Goal: Use online tool/utility: Utilize a website feature to perform a specific function

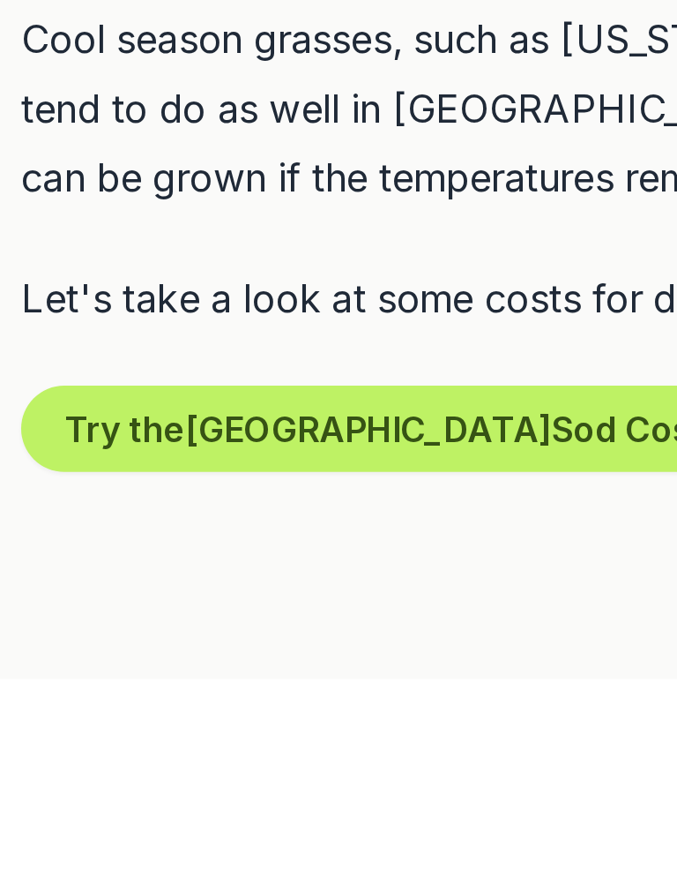
scroll to position [656, 0]
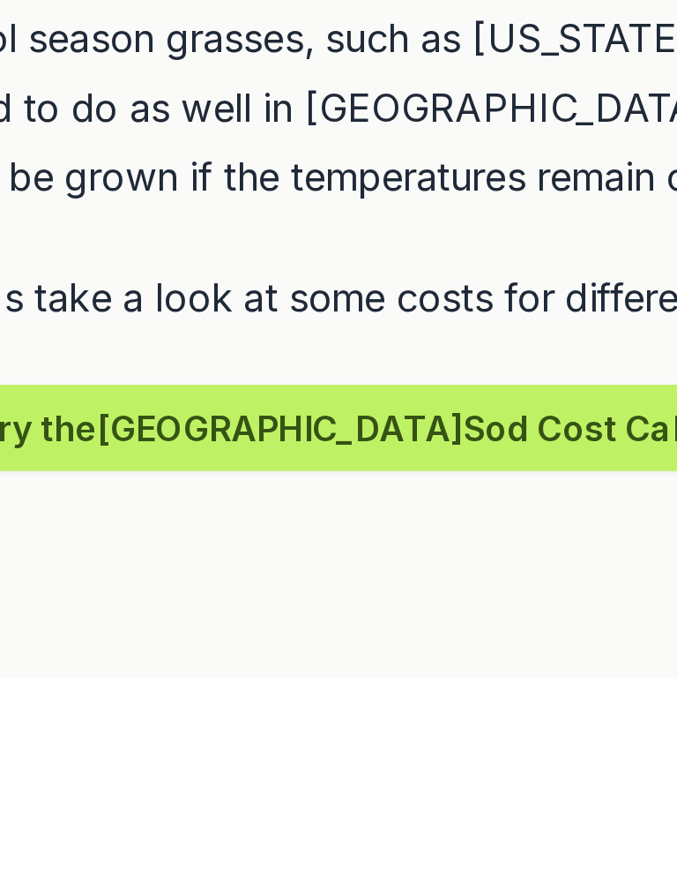
click at [172, 681] on button "Try the Peachtree City Sod Cost Calculator" at bounding box center [252, 698] width 374 height 35
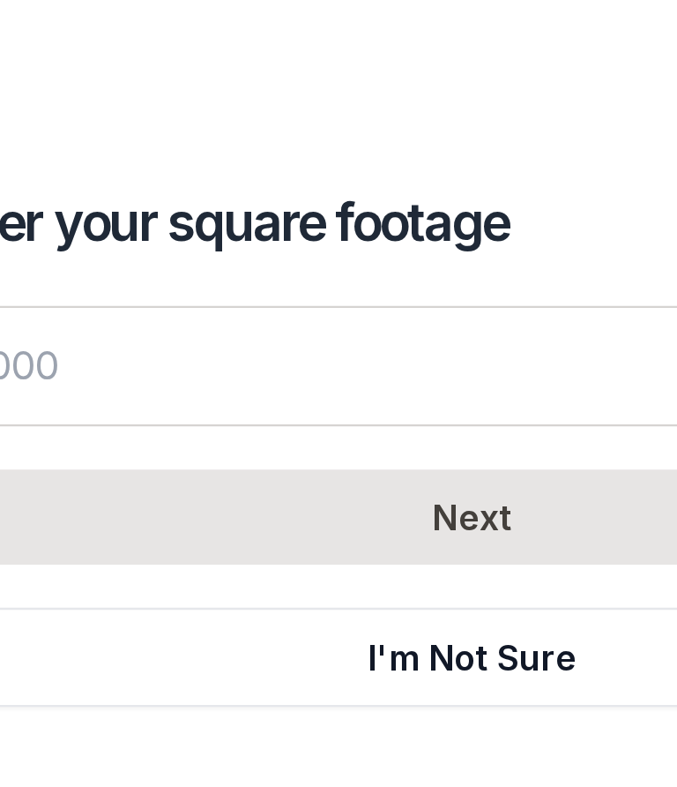
scroll to position [750, 0]
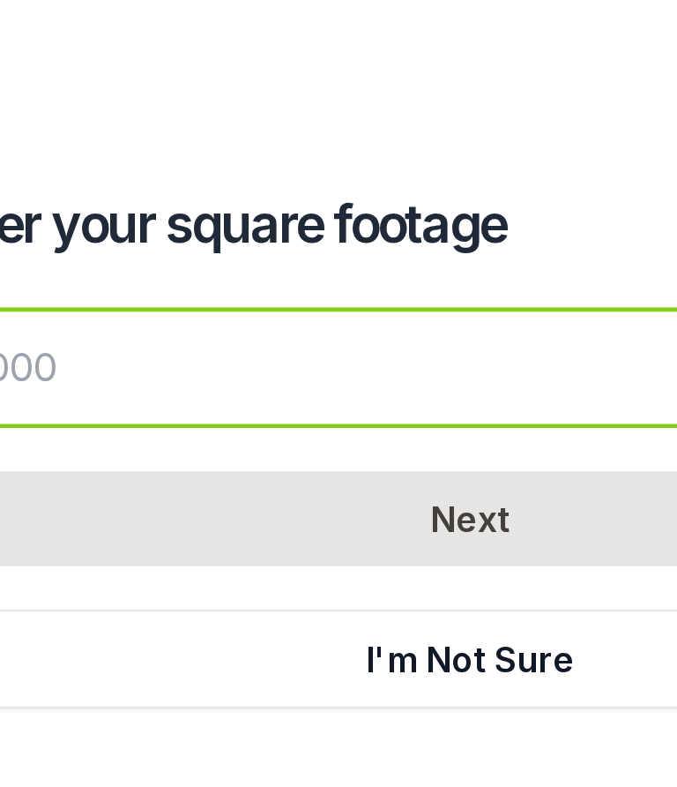
click at [113, 151] on input "number" at bounding box center [339, 149] width 452 height 49
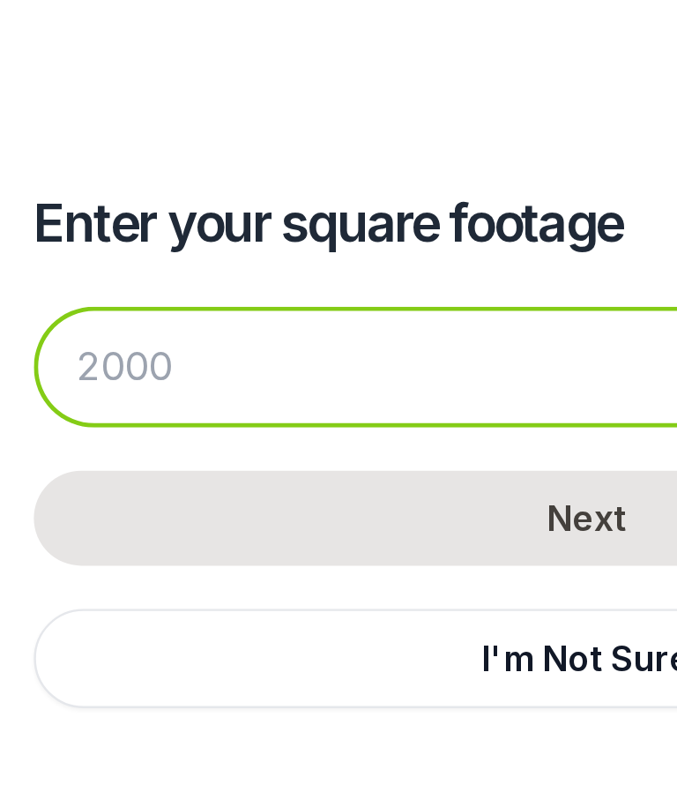
type input "7"
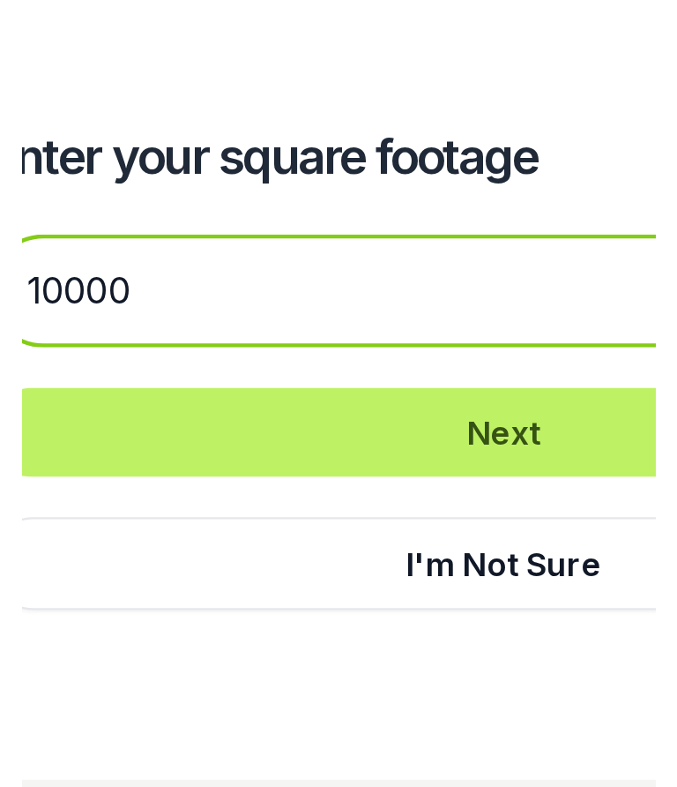
scroll to position [662, 0]
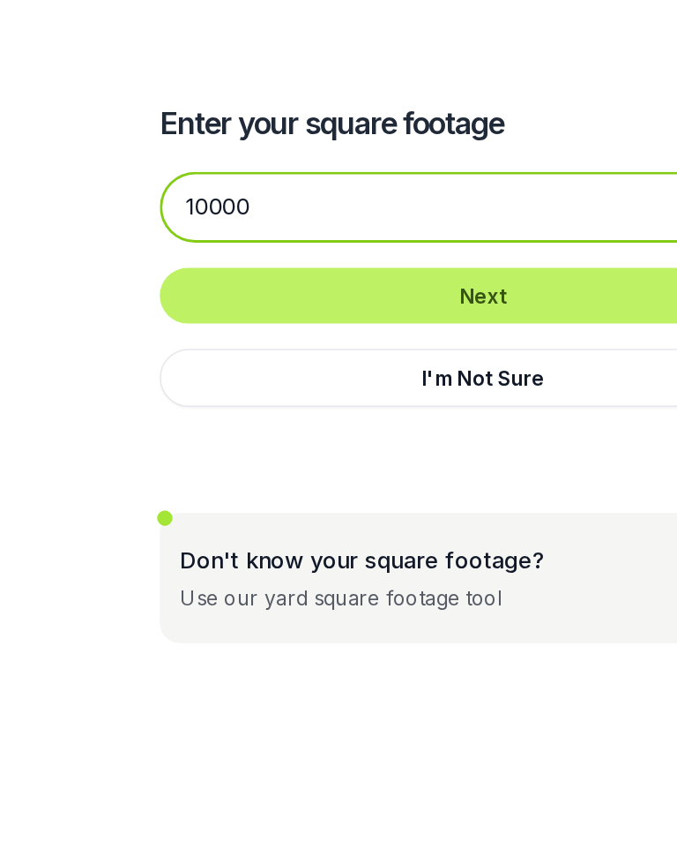
type input "10000"
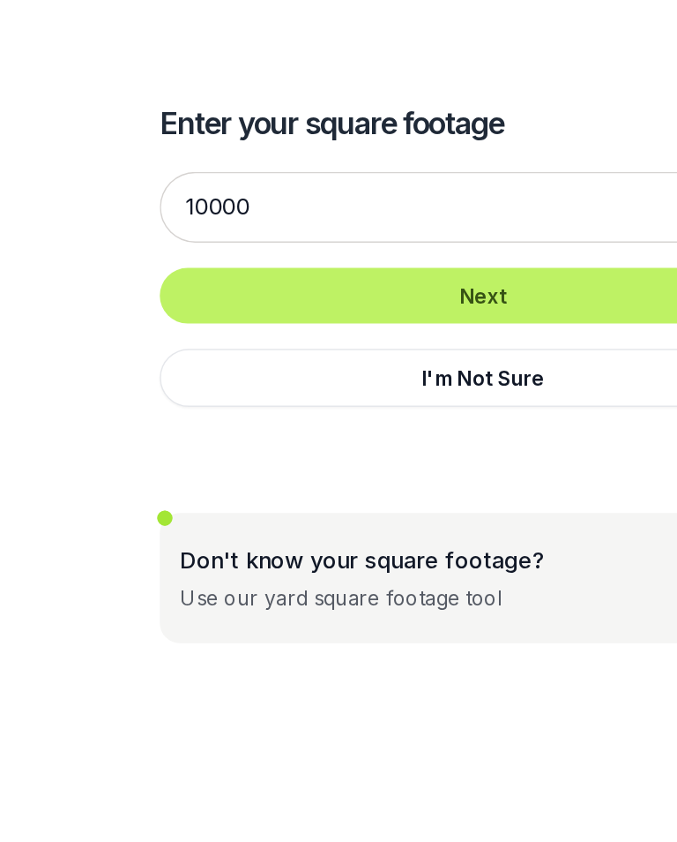
click at [353, 210] on button "Next" at bounding box center [339, 211] width 452 height 39
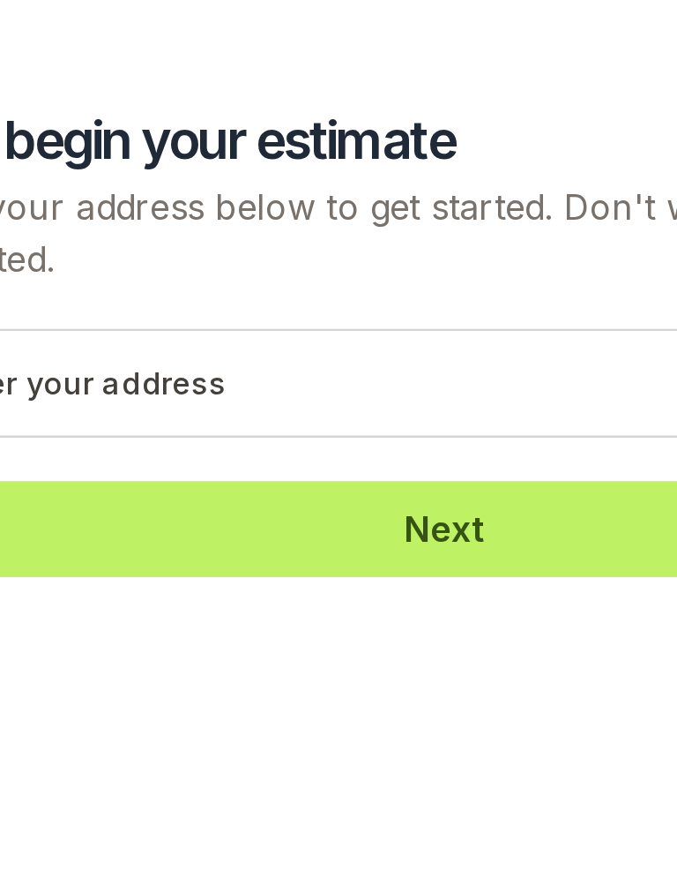
click at [187, 229] on button "Next" at bounding box center [339, 248] width 452 height 39
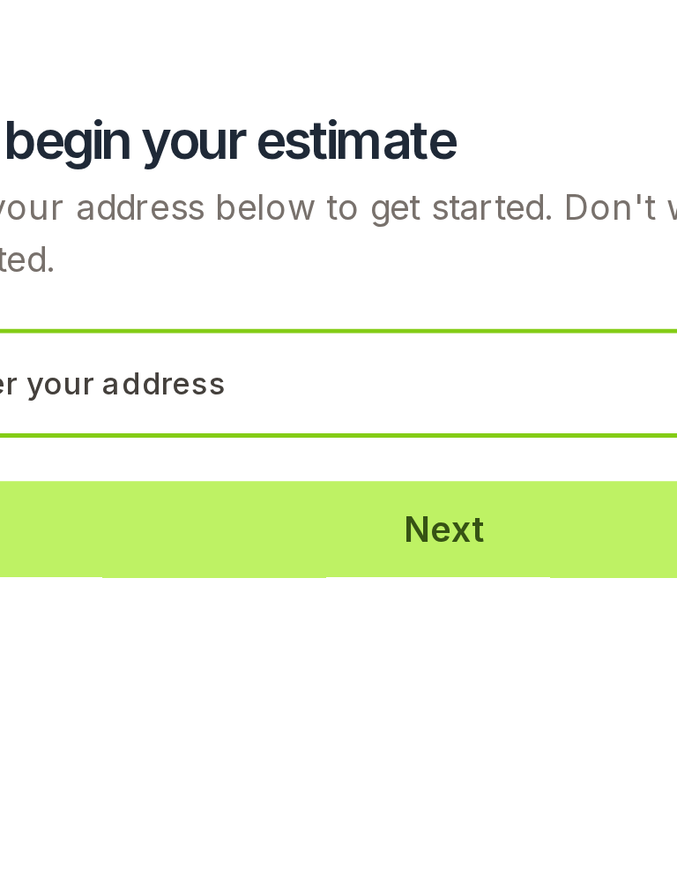
click at [113, 168] on input "text" at bounding box center [339, 190] width 452 height 44
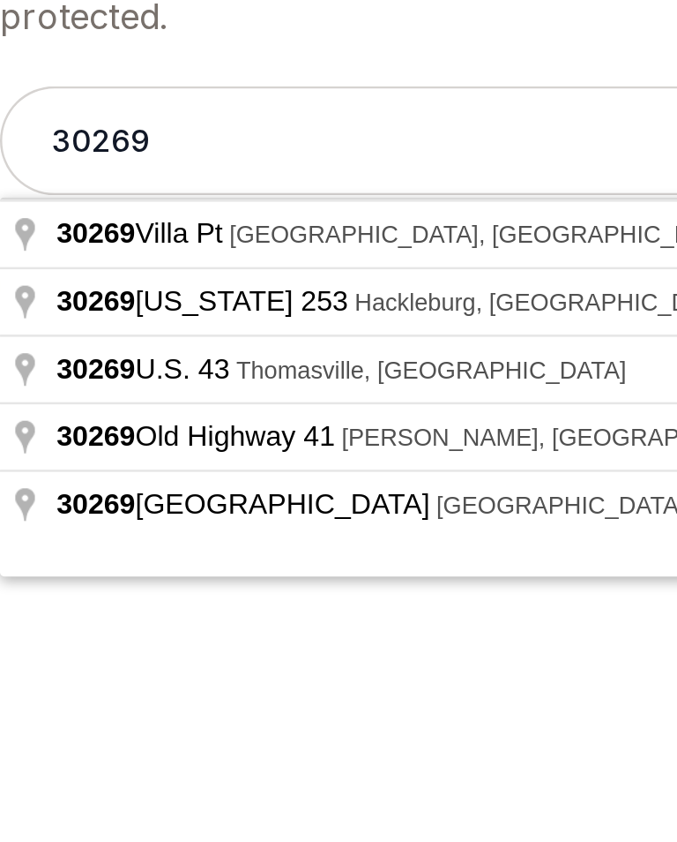
type input "30269 [GEOGRAPHIC_DATA], [GEOGRAPHIC_DATA], [GEOGRAPHIC_DATA]"
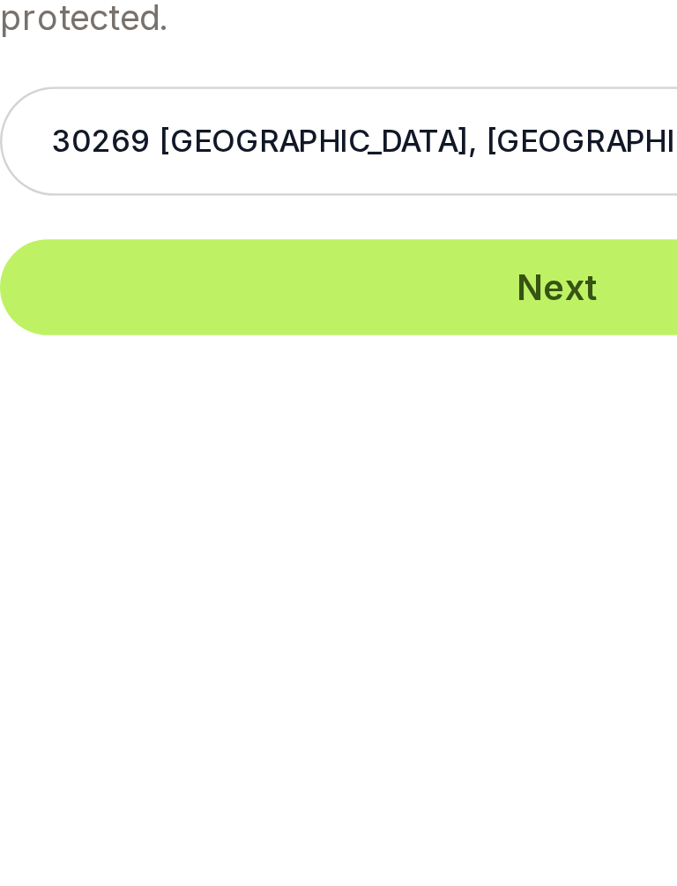
click at [234, 229] on button "Next" at bounding box center [339, 248] width 452 height 39
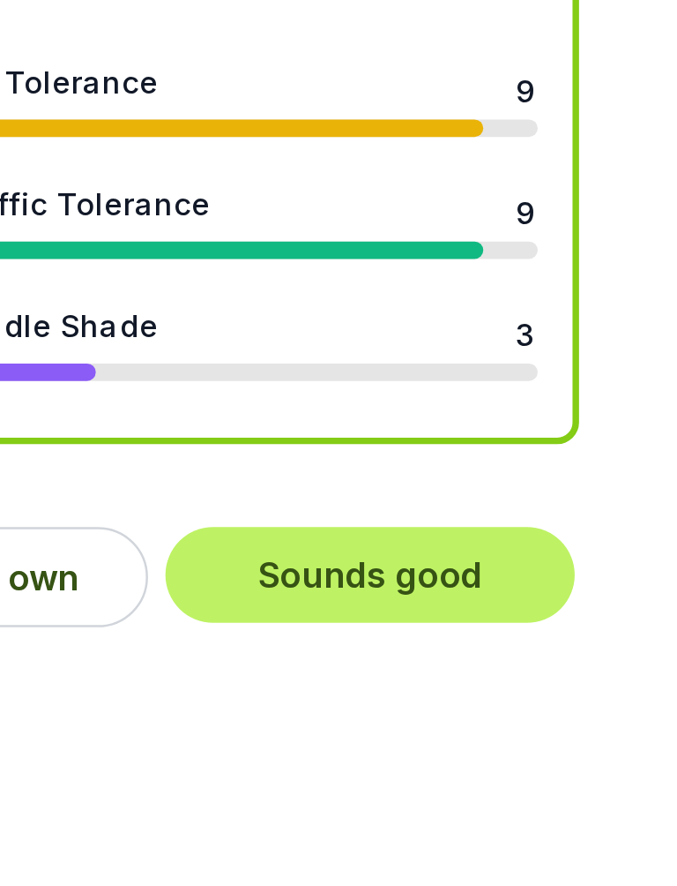
click at [342, 504] on button "Sounds good" at bounding box center [425, 523] width 166 height 39
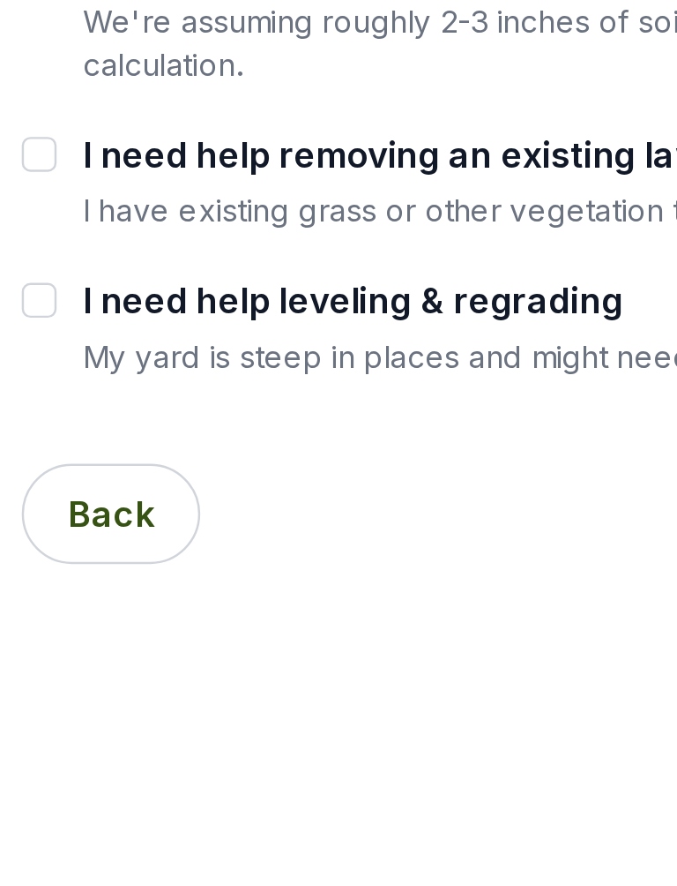
click at [85, 415] on div "I need help leveling & regrading My yard is steep in places and might need to b…" at bounding box center [339, 435] width 508 height 41
click at [85, 418] on input "I need help leveling & regrading" at bounding box center [92, 425] width 14 height 14
checkbox input "true"
click at [85, 359] on input "I need help removing an existing lawn" at bounding box center [92, 366] width 14 height 14
checkbox input "true"
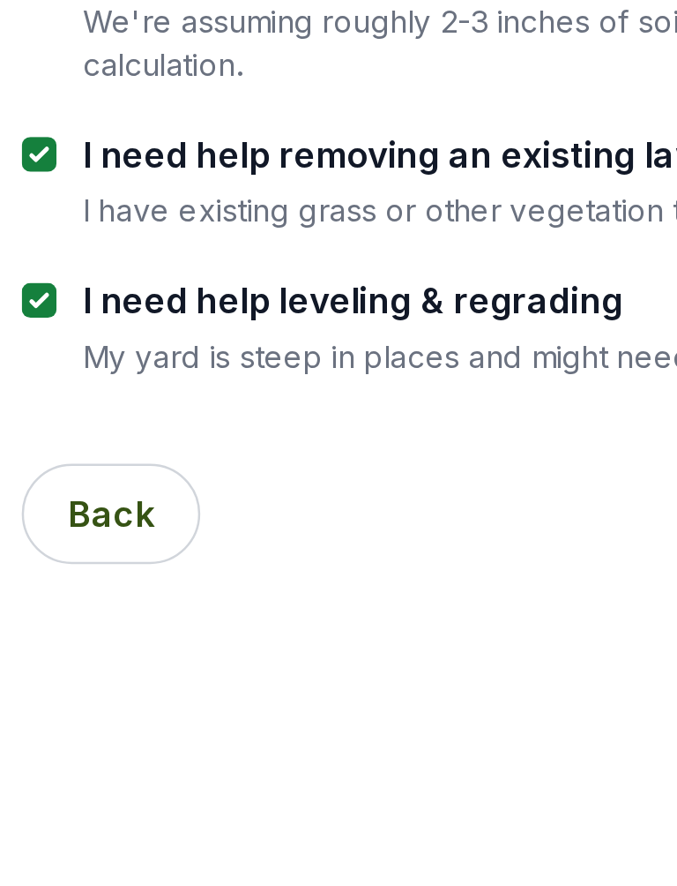
click at [85, 491] on button "Back" at bounding box center [121, 511] width 72 height 41
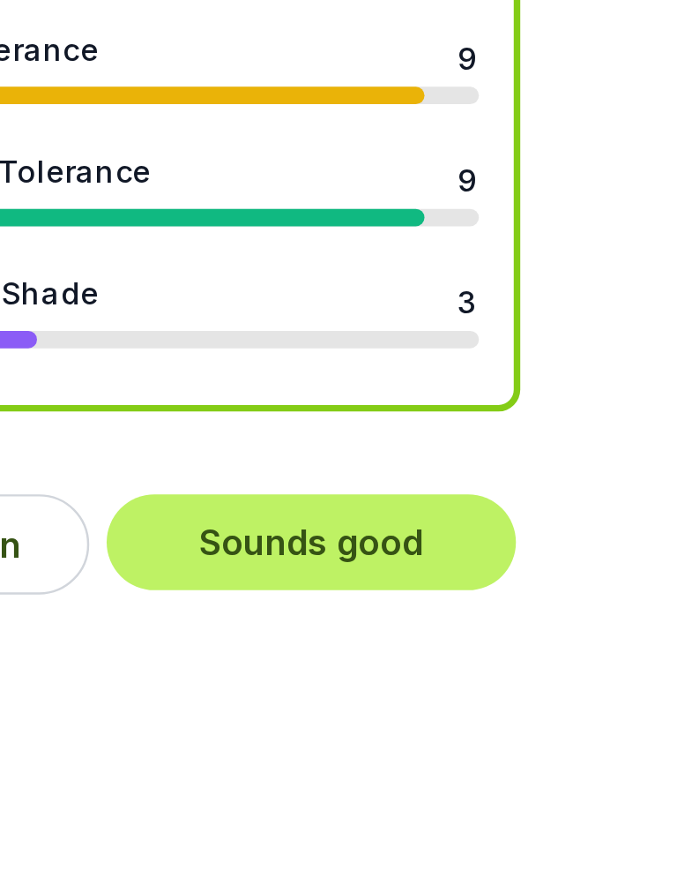
click at [342, 504] on button "Sounds good" at bounding box center [425, 523] width 166 height 39
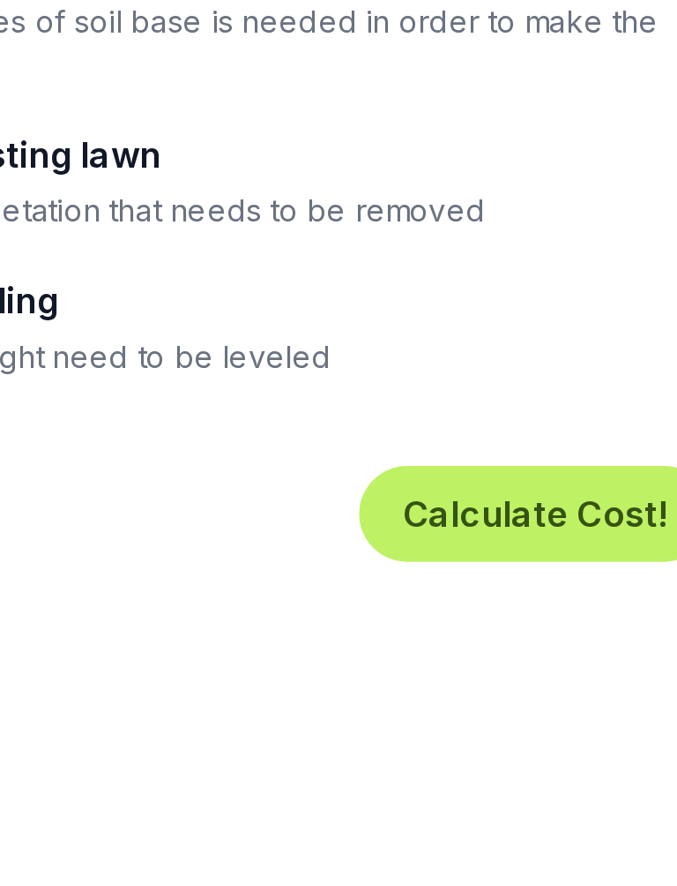
click at [450, 492] on button "Calculate Cost!" at bounding box center [521, 511] width 143 height 39
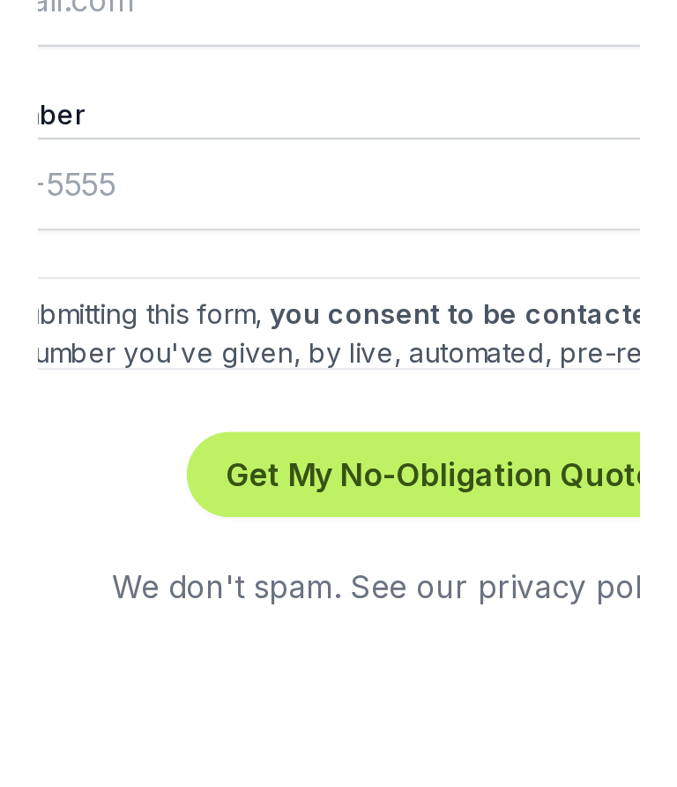
scroll to position [677, 0]
